Goal: Information Seeking & Learning: Check status

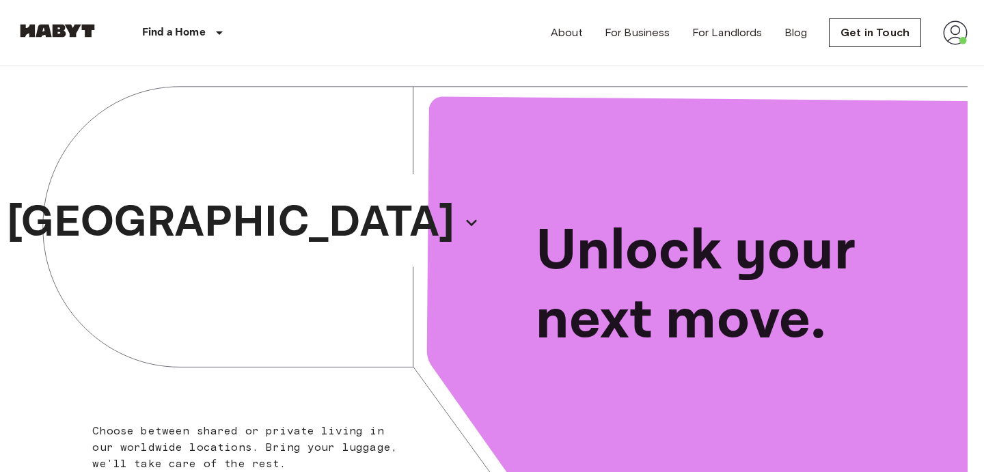
click at [950, 35] on img at bounding box center [955, 32] width 25 height 25
click at [860, 56] on li "Profile" at bounding box center [904, 57] width 137 height 25
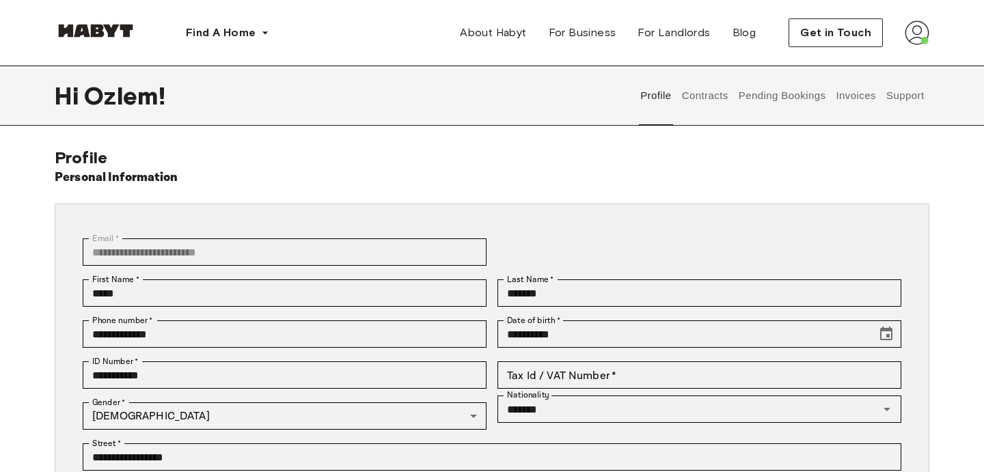
click at [732, 94] on div "Profile Contracts Pending Bookings Invoices Support" at bounding box center [782, 96] width 294 height 60
click at [693, 104] on button "Contracts" at bounding box center [705, 96] width 50 height 60
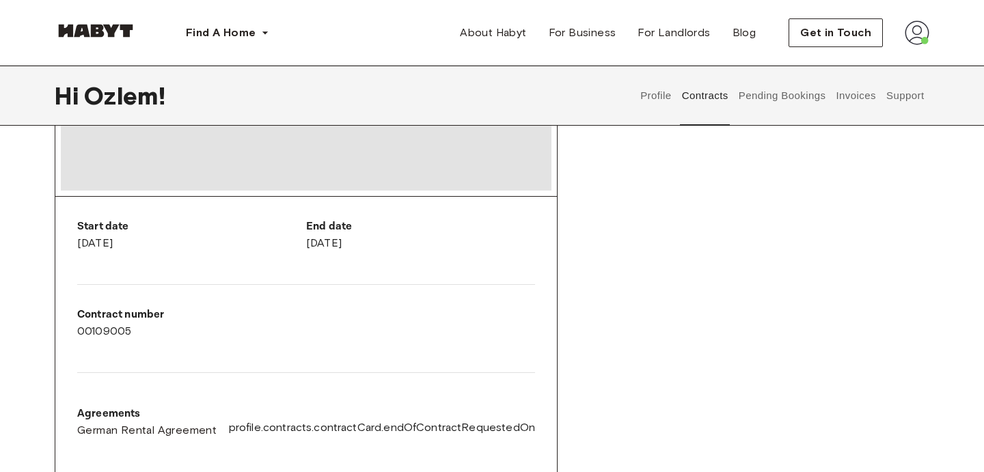
scroll to position [185, 0]
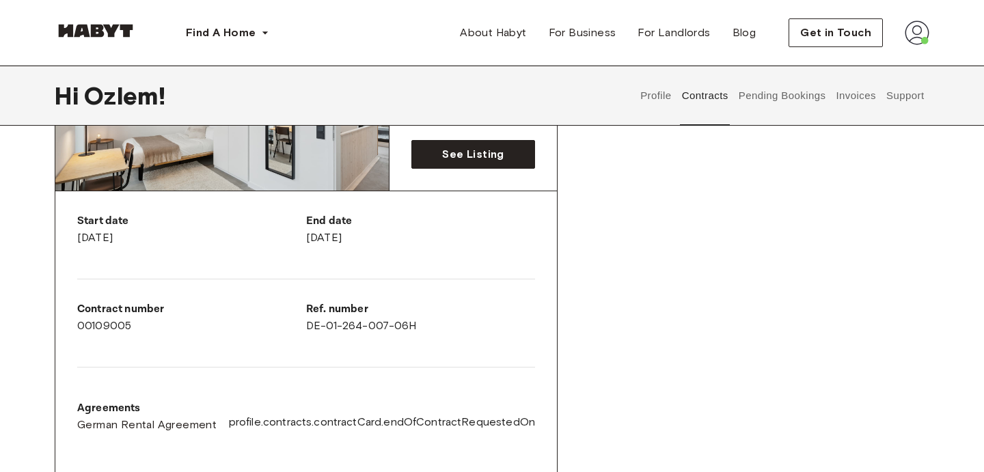
click at [409, 359] on div "Start date May 6th, 2025 End date October 31st, 2025 Contract number 00109005 R…" at bounding box center [305, 334] width 501 height 286
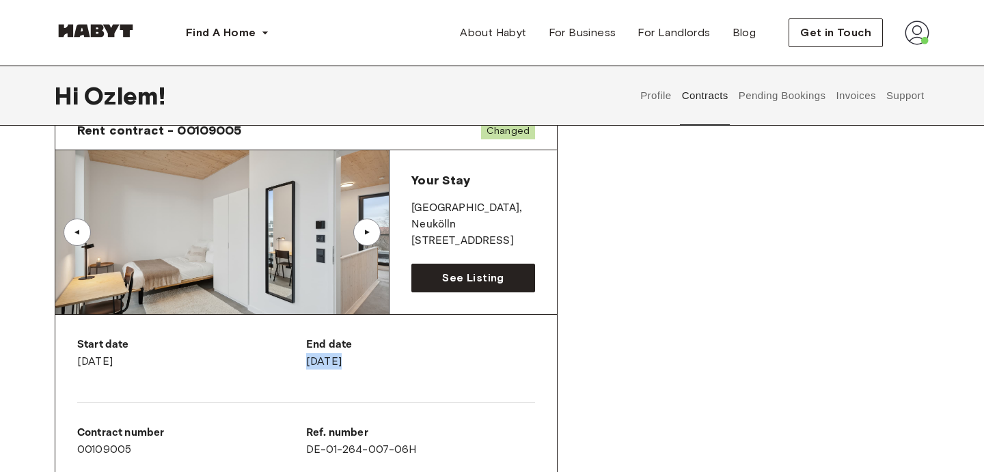
drag, startPoint x: 448, startPoint y: 417, endPoint x: 376, endPoint y: 340, distance: 106.3
click at [376, 340] on div "Start date May 6th, 2025 End date October 31st, 2025 Contract number 00109005 R…" at bounding box center [305, 458] width 501 height 286
click at [376, 335] on div "Start date May 6th, 2025 End date October 31st, 2025 Contract number 00109005 R…" at bounding box center [305, 458] width 501 height 286
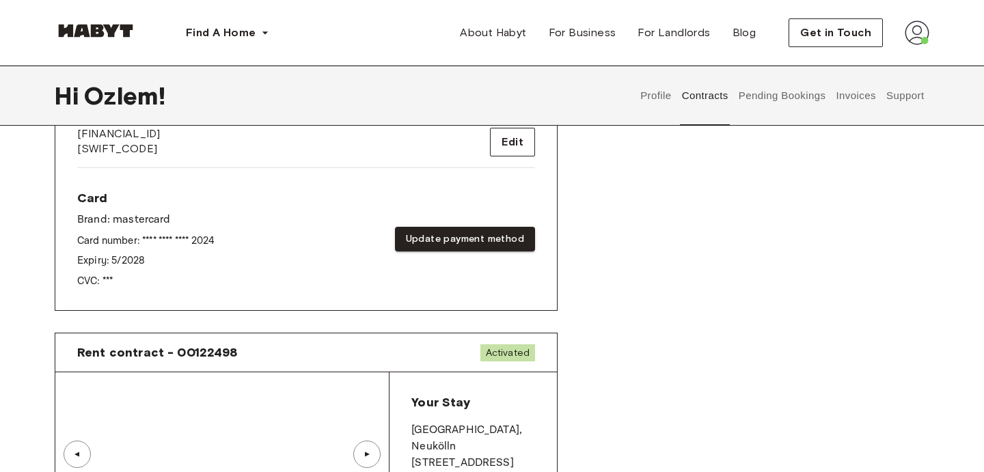
scroll to position [622, 0]
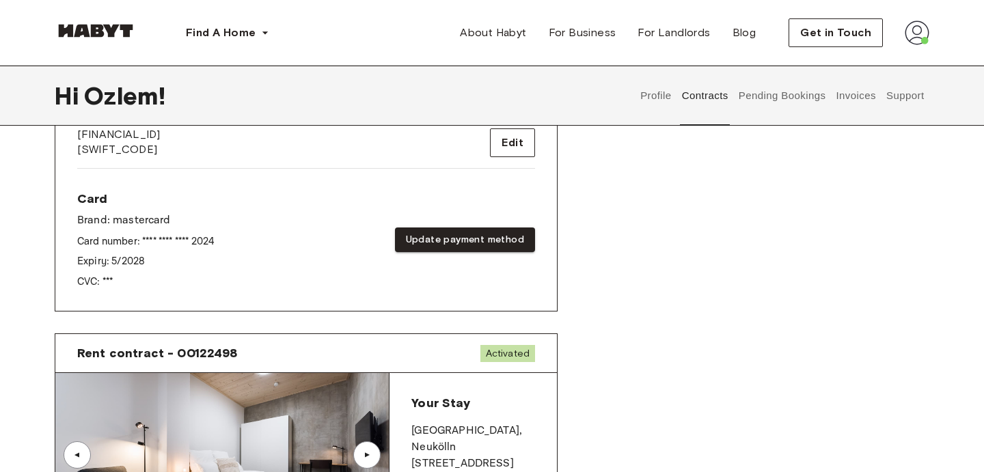
drag, startPoint x: 171, startPoint y: 230, endPoint x: 171, endPoint y: 220, distance: 10.2
click at [171, 220] on div "Card Brand: mastercard Card number: **** **** **** 2024 Expiry: 5 / 2028 CVC: *…" at bounding box center [145, 240] width 137 height 98
click at [171, 220] on p "Brand: mastercard" at bounding box center [145, 220] width 137 height 16
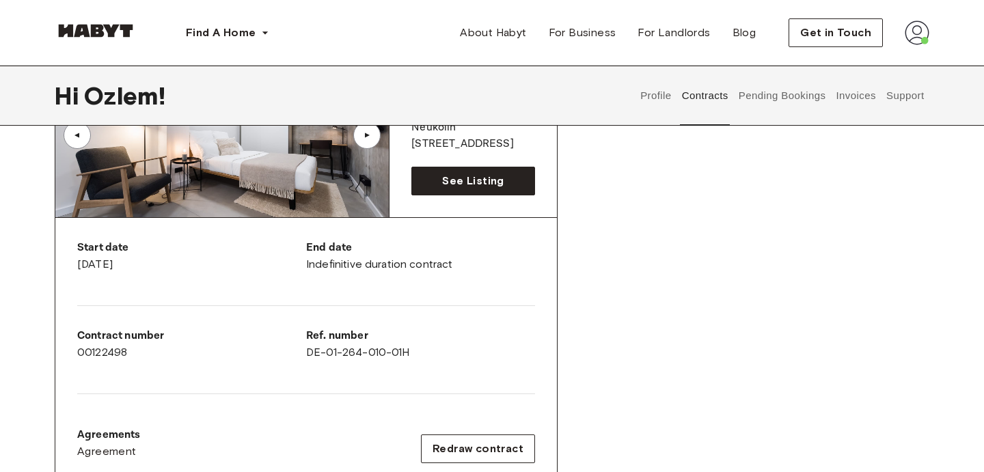
scroll to position [1201, 0]
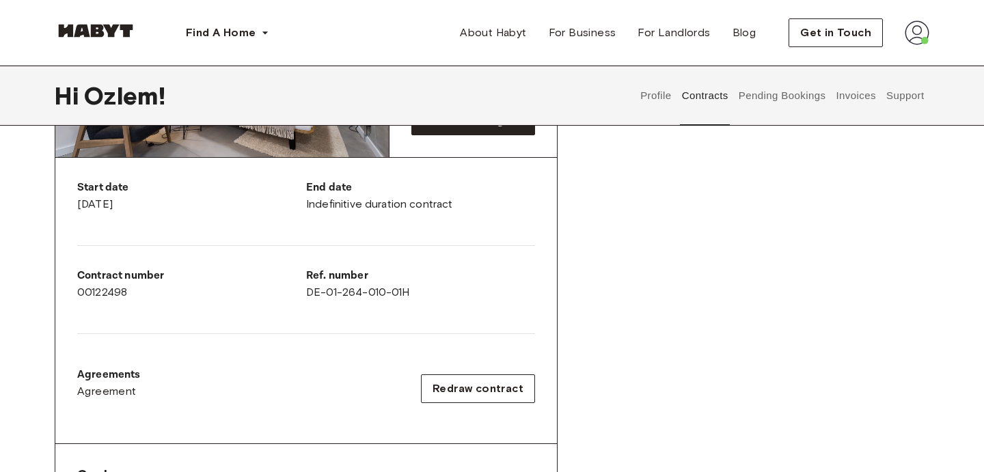
scroll to position [0, 0]
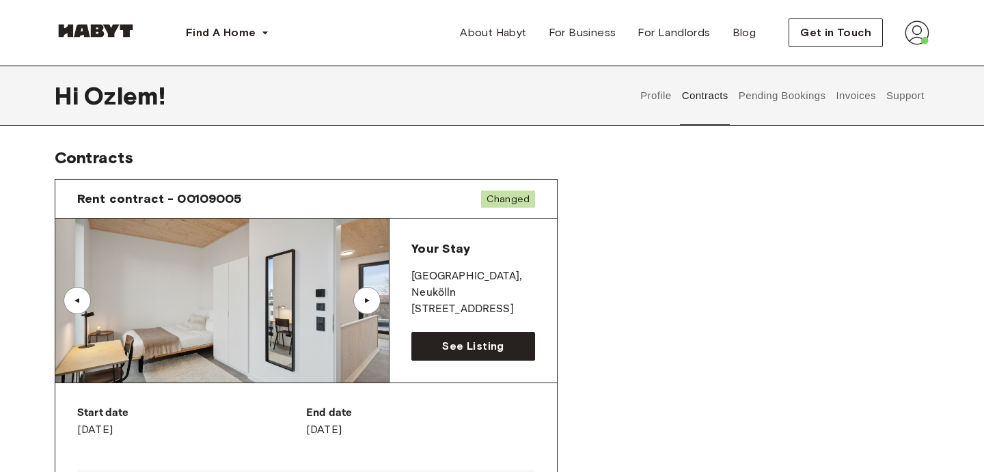
click at [377, 293] on div "▲" at bounding box center [366, 300] width 27 height 27
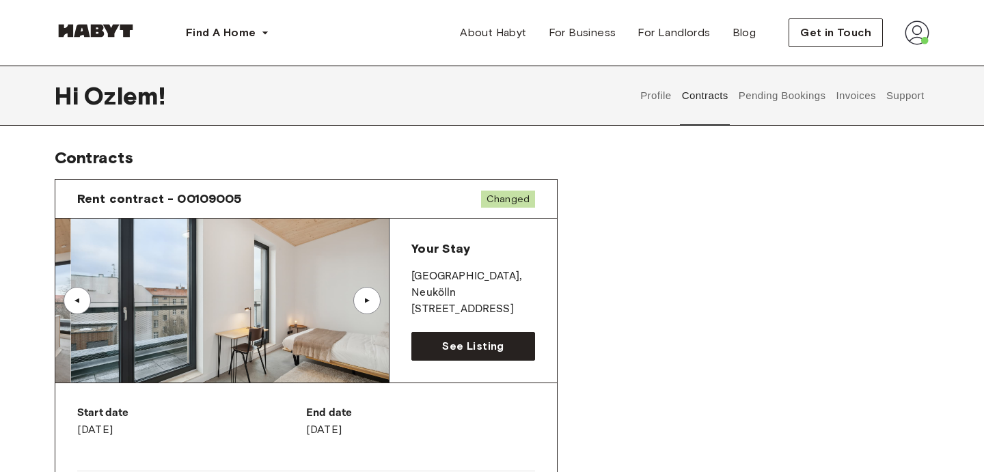
click at [377, 293] on div "▲" at bounding box center [366, 300] width 27 height 27
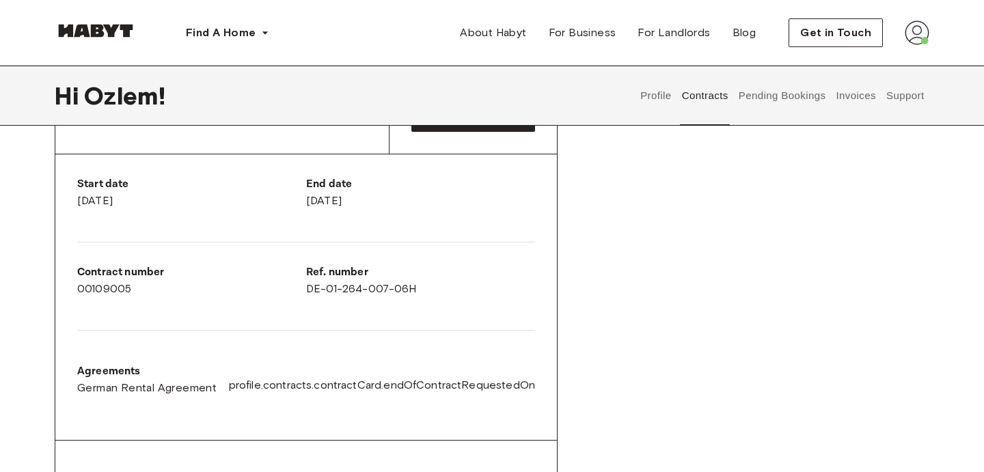
scroll to position [227, 0]
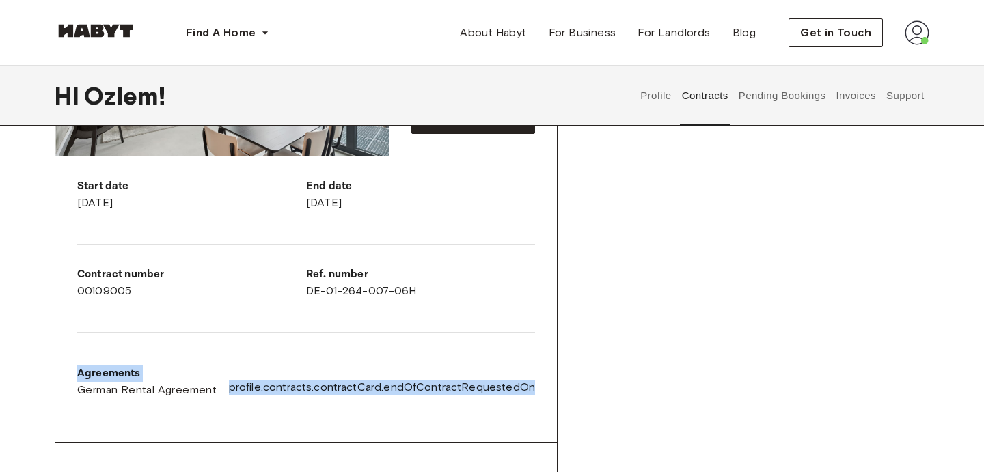
drag, startPoint x: 402, startPoint y: 460, endPoint x: 344, endPoint y: 337, distance: 136.3
click at [344, 337] on div "Rent contract - 00109005 Changed ▲ ▲ Your Stay BERLIN , Neukölln Hermannstraße …" at bounding box center [306, 329] width 503 height 754
click at [344, 337] on div at bounding box center [306, 332] width 458 height 23
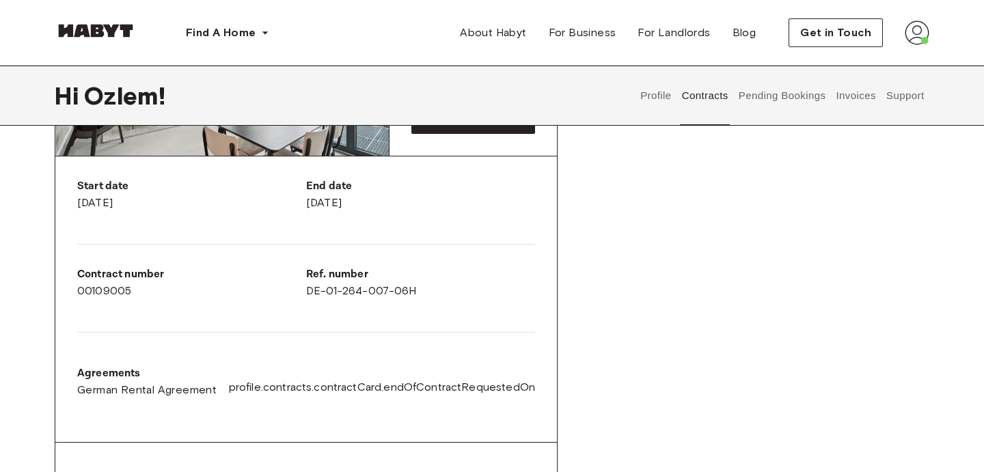
click at [759, 113] on button "Pending Bookings" at bounding box center [781, 96] width 91 height 60
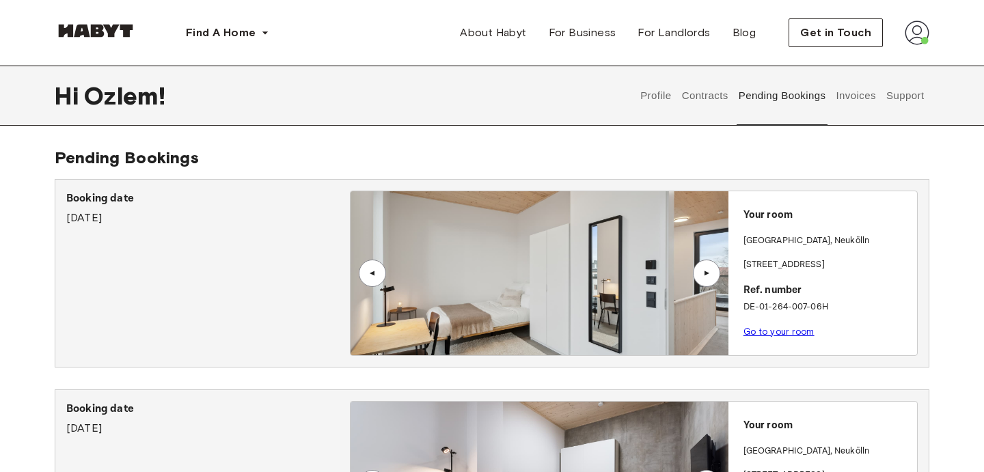
scroll to position [5, 0]
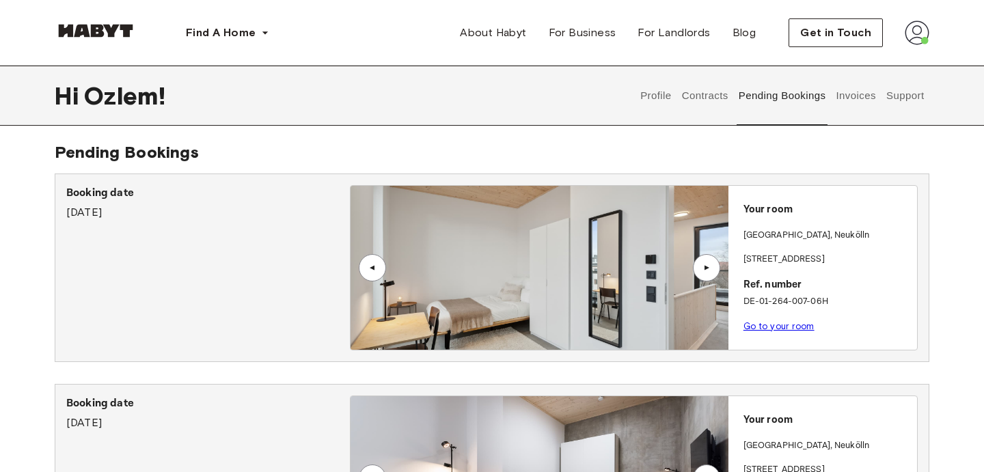
click at [718, 84] on button "Contracts" at bounding box center [705, 96] width 50 height 60
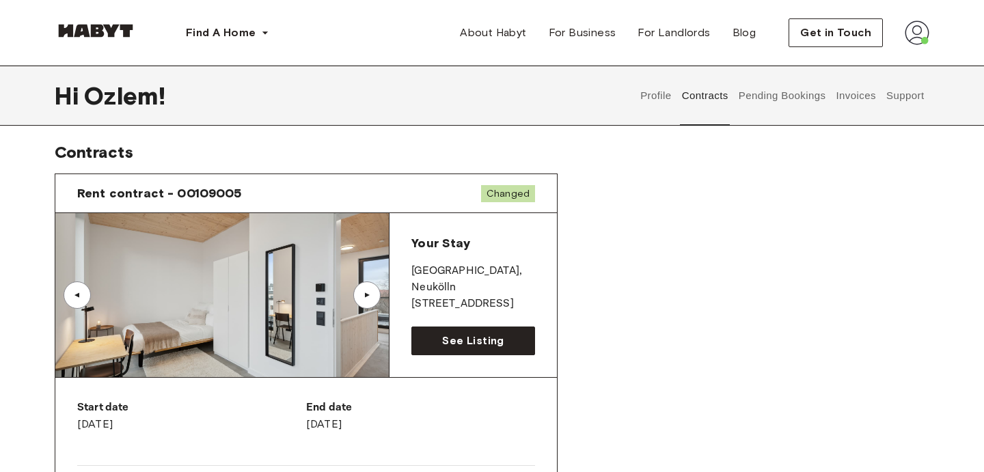
click at [665, 109] on button "Profile" at bounding box center [656, 96] width 35 height 60
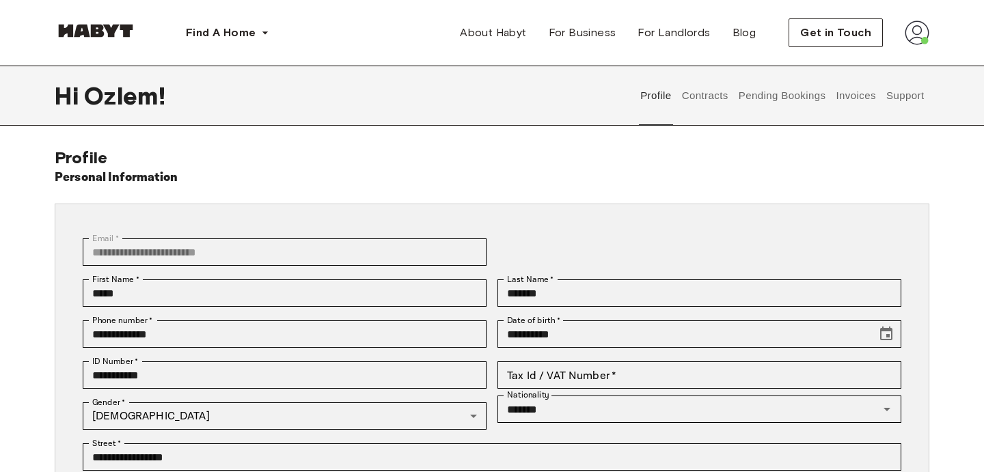
click at [695, 93] on button "Contracts" at bounding box center [705, 96] width 50 height 60
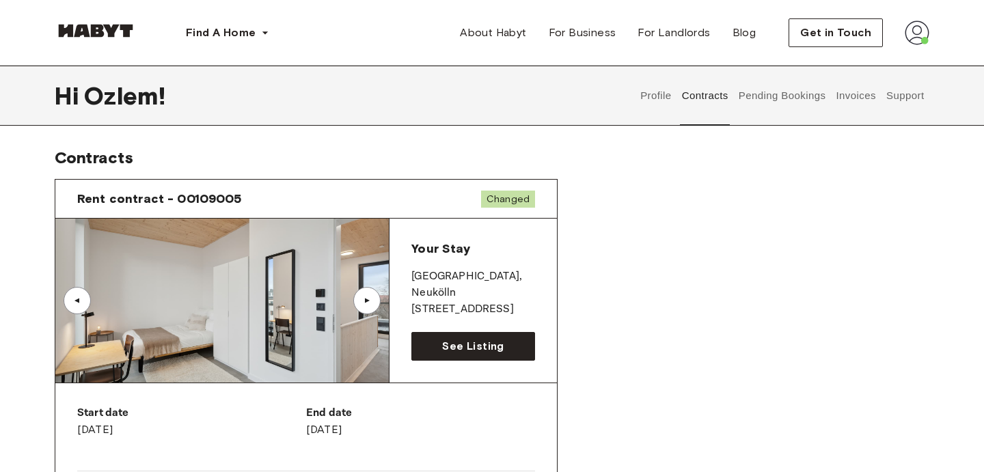
click at [486, 208] on div "Rent contract - 00109005 Changed" at bounding box center [305, 199] width 501 height 39
click at [896, 102] on button "Support" at bounding box center [905, 96] width 42 height 60
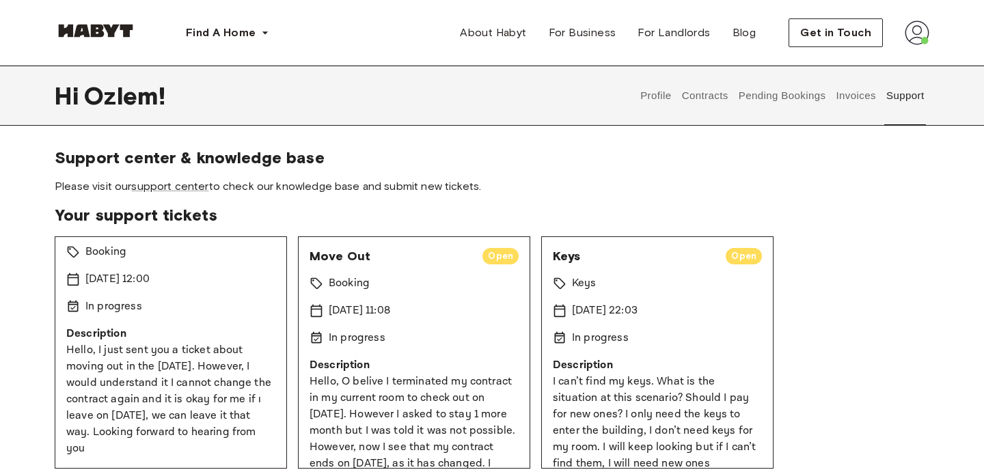
scroll to position [118, 0]
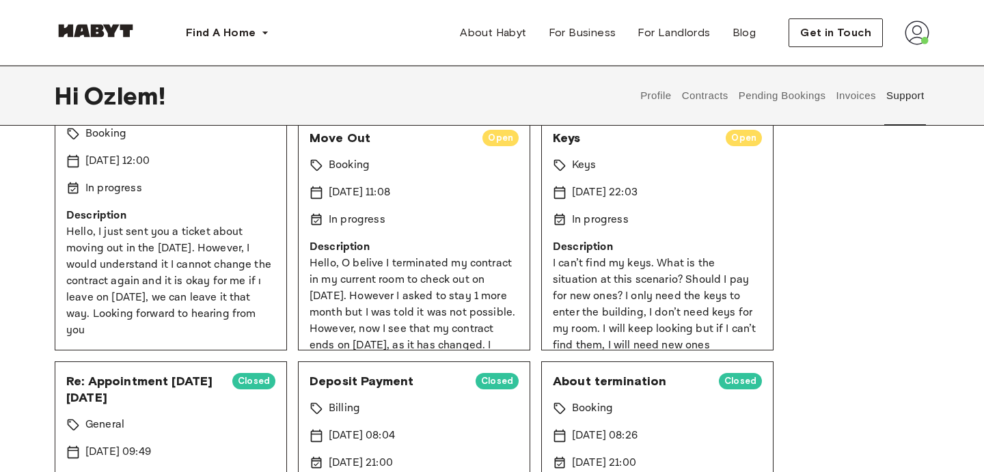
click at [264, 282] on p "Hello, I just sent you a ticket about moving out in the 30th of September. Howe…" at bounding box center [170, 281] width 209 height 115
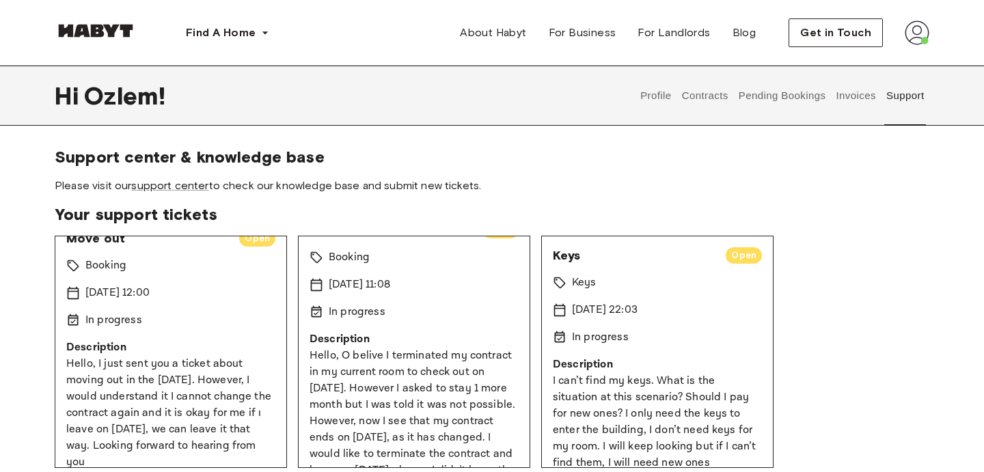
scroll to position [0, 0]
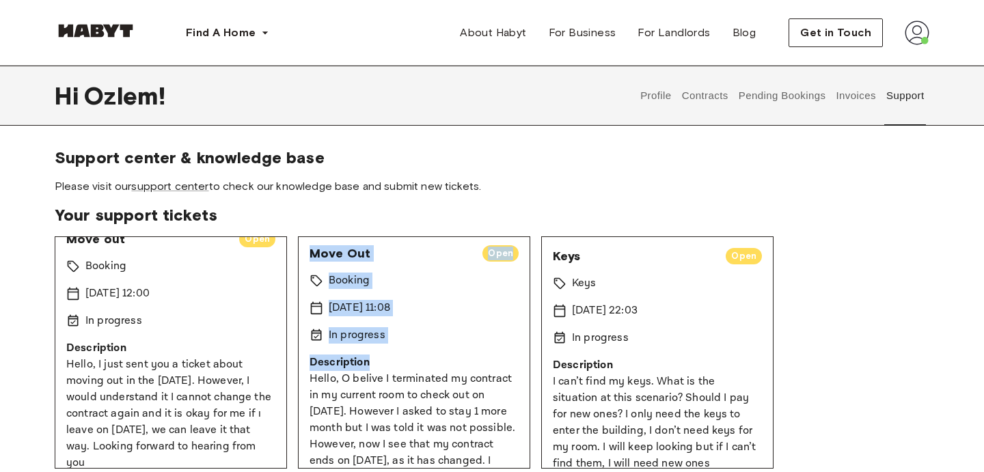
drag, startPoint x: 447, startPoint y: 366, endPoint x: 359, endPoint y: 232, distance: 160.3
click at [360, 237] on div "Move Out Open Booking 15 Sep 2025 11:08 In progress Description Hello, O belive…" at bounding box center [414, 352] width 232 height 232
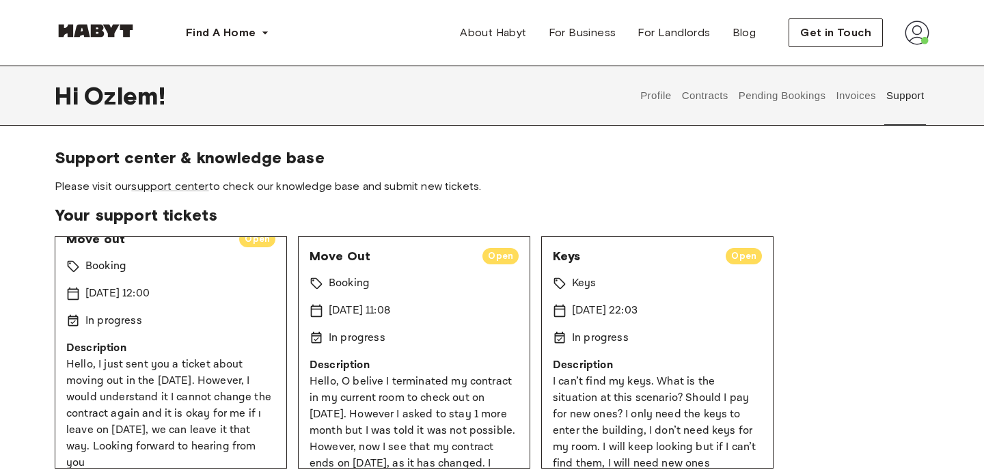
click at [418, 304] on div "15 Sep 2025 11:08" at bounding box center [413, 311] width 209 height 16
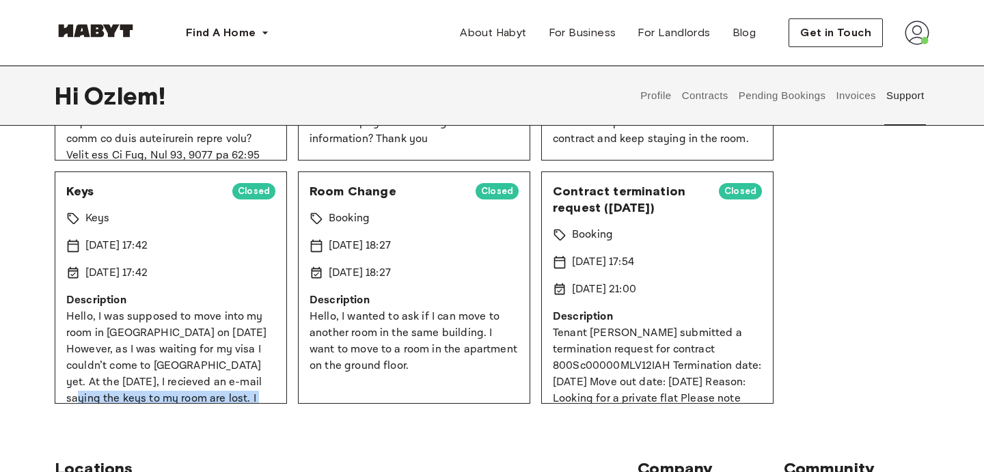
drag, startPoint x: 230, startPoint y: 394, endPoint x: 230, endPoint y: 374, distance: 19.1
click at [230, 377] on p "Hello, I was supposed to move into my room in HermannStrase on 6th of May. Howe…" at bounding box center [170, 432] width 209 height 246
click at [230, 374] on p "Hello, I was supposed to move into my room in HermannStrase on 6th of May. Howe…" at bounding box center [170, 432] width 209 height 246
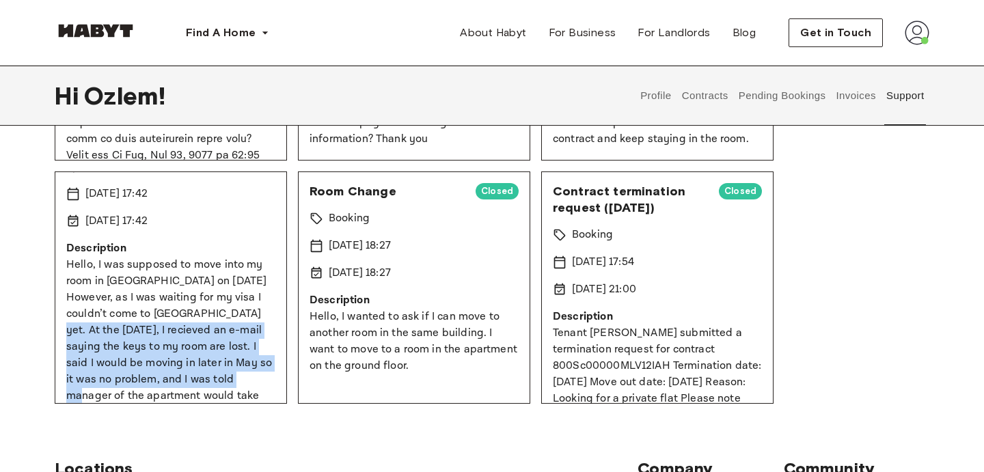
drag, startPoint x: 230, startPoint y: 376, endPoint x: 225, endPoint y: 308, distance: 68.5
click at [225, 308] on p "Hello, I was supposed to move into my room in HermannStrase on 6th of May. Howe…" at bounding box center [170, 380] width 209 height 246
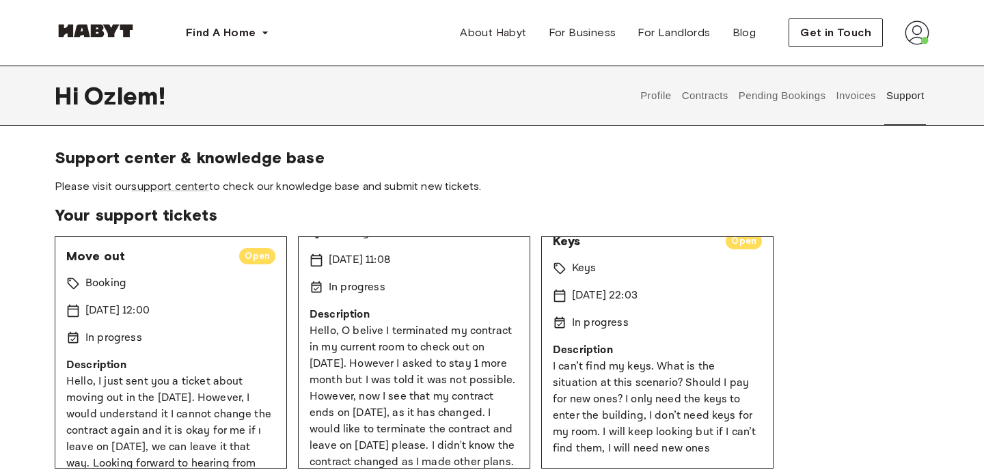
click at [184, 187] on link "support center" at bounding box center [169, 186] width 77 height 13
